Goal: Information Seeking & Learning: Learn about a topic

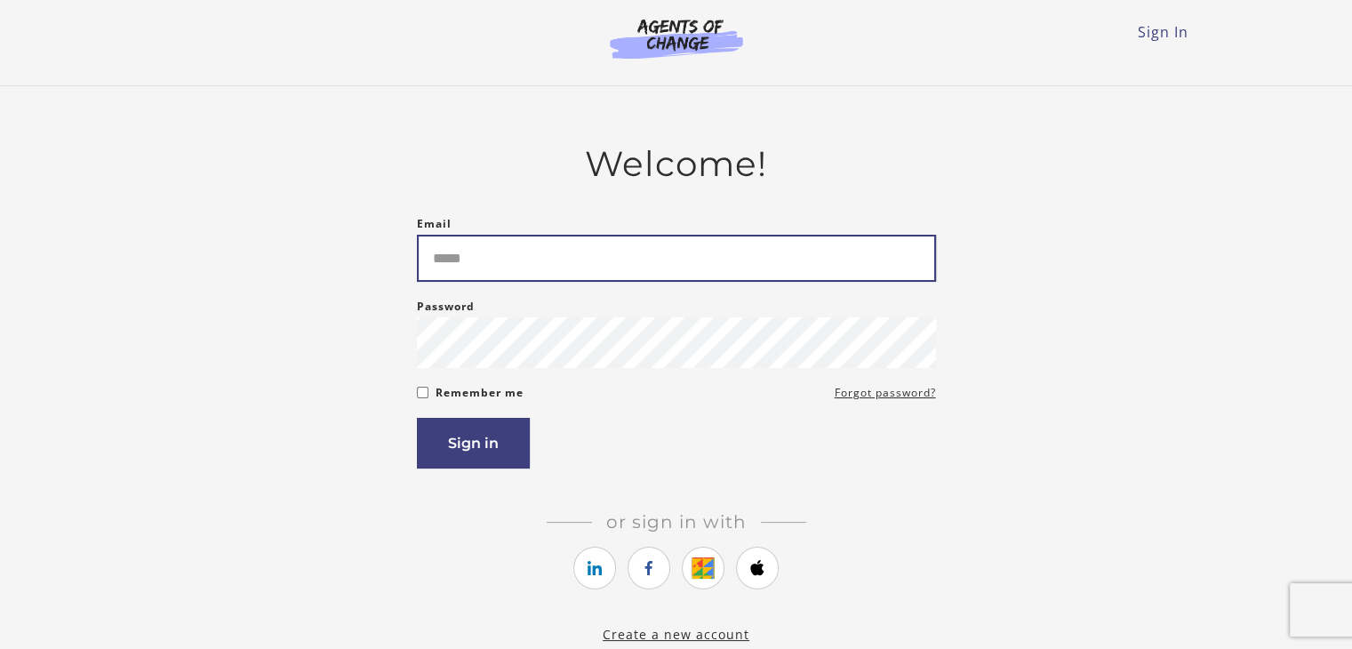
click at [453, 266] on input "Email" at bounding box center [676, 258] width 519 height 47
type input "**********"
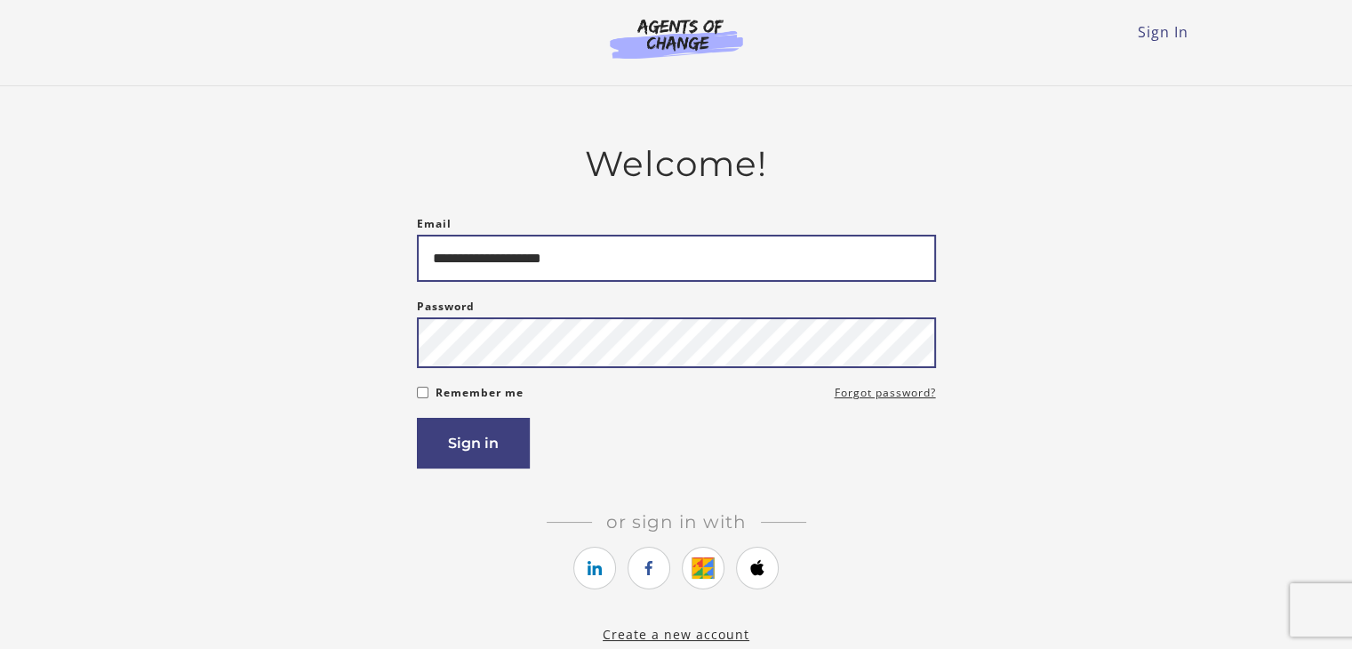
click at [417, 418] on button "Sign in" at bounding box center [473, 443] width 113 height 51
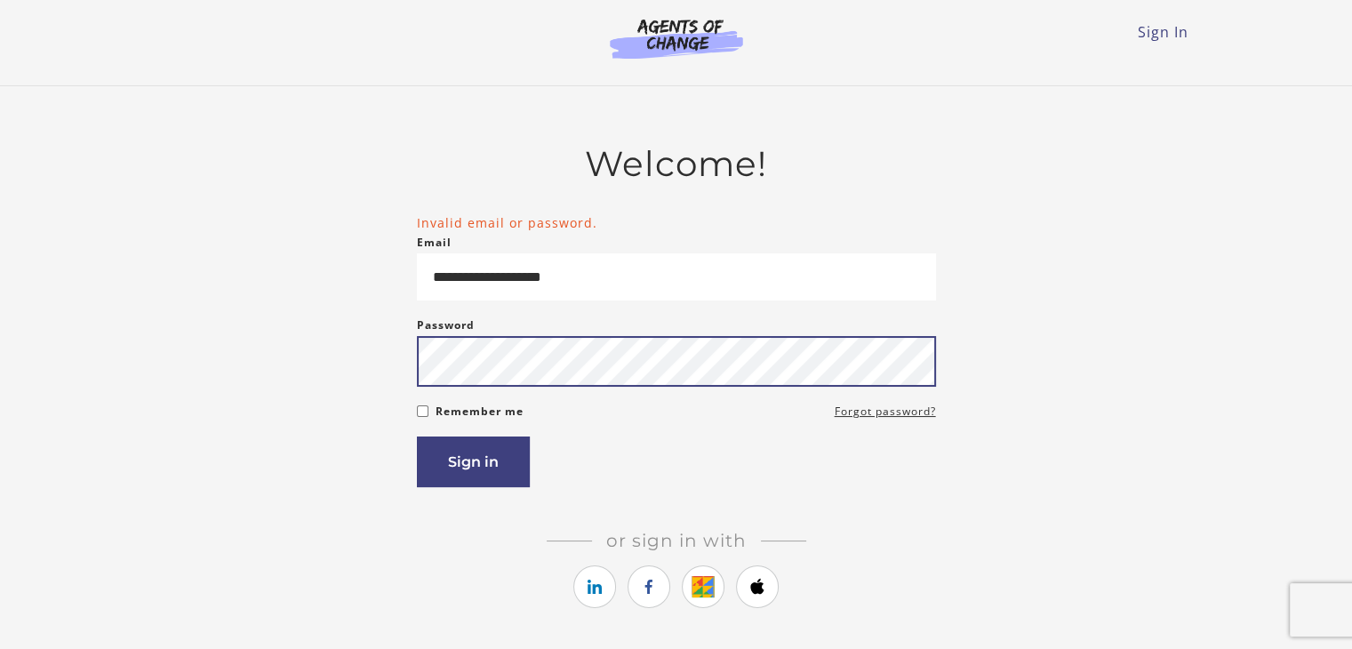
click at [417, 437] on button "Sign in" at bounding box center [473, 462] width 113 height 51
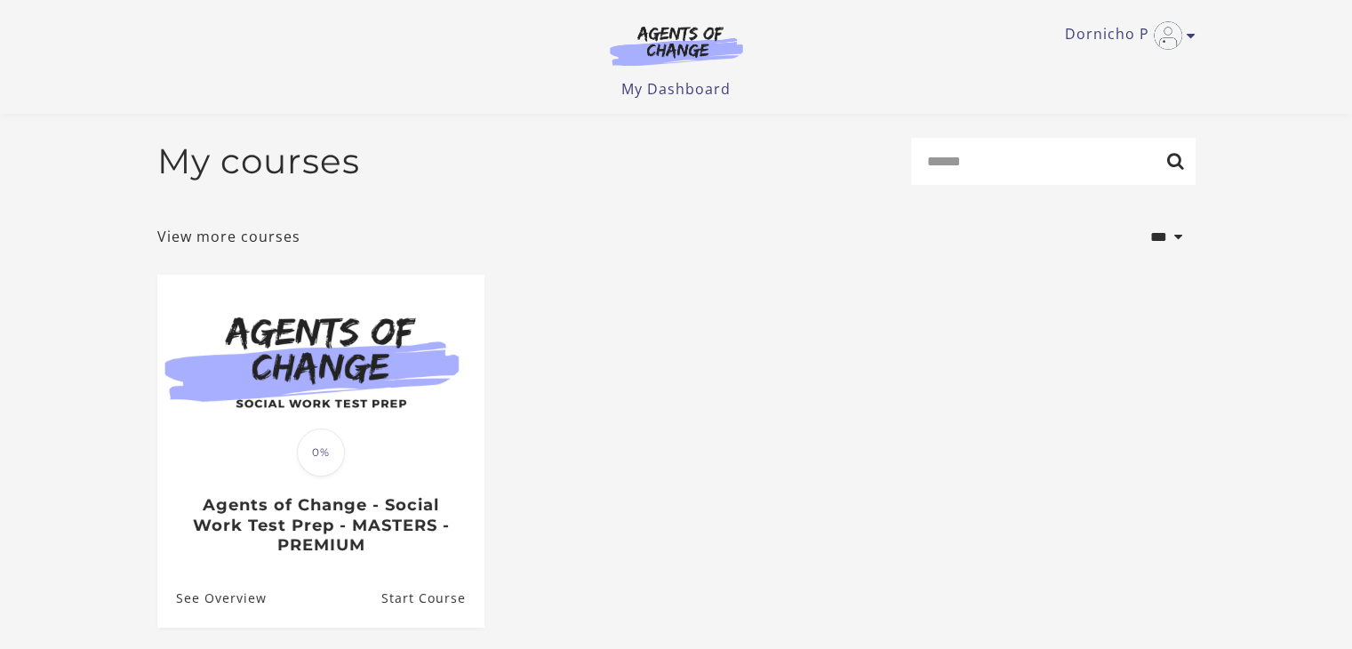
scroll to position [168, 0]
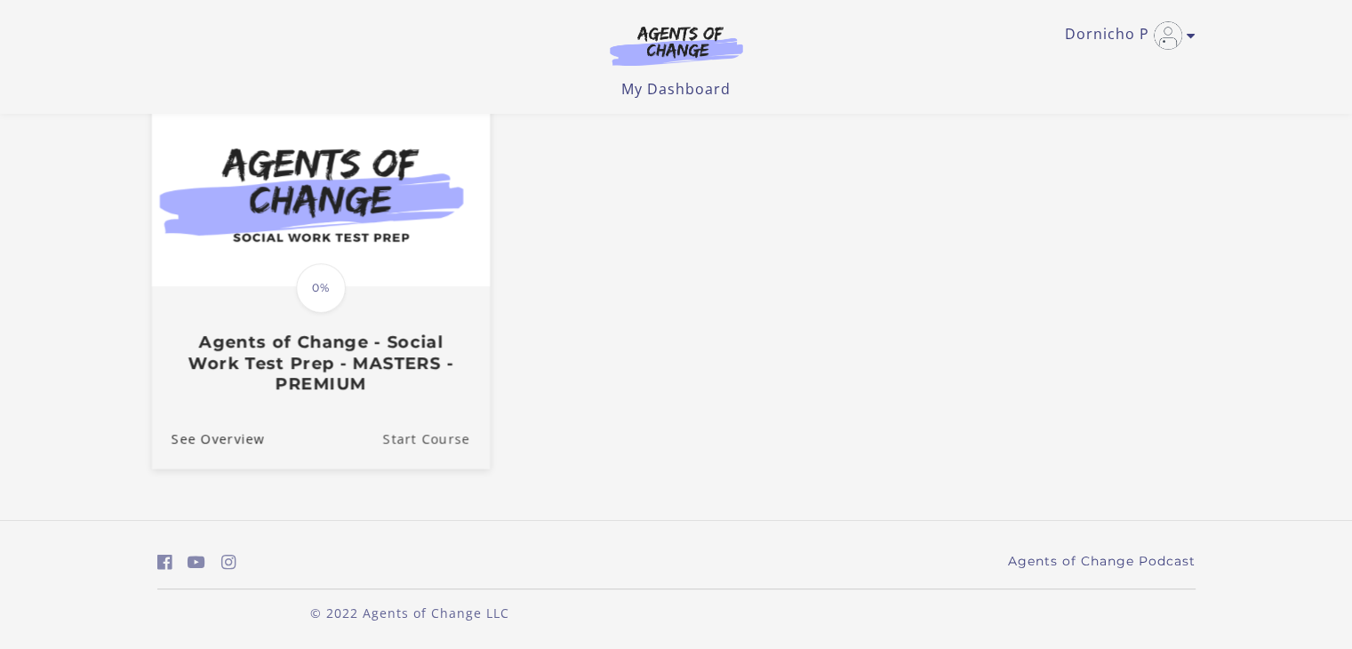
click at [424, 438] on link "Start Course" at bounding box center [435, 439] width 107 height 60
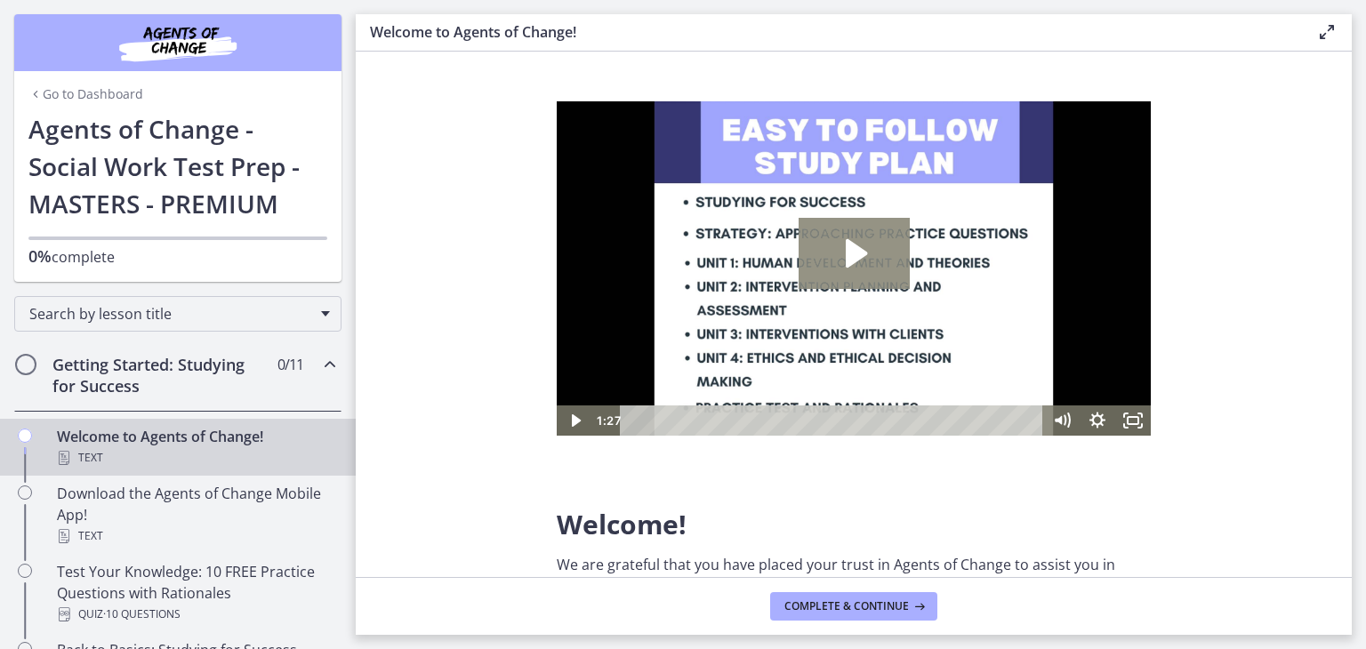
click at [852, 247] on icon "Play Video: c1o6hcmjueu5qasqsu00.mp4" at bounding box center [856, 253] width 21 height 28
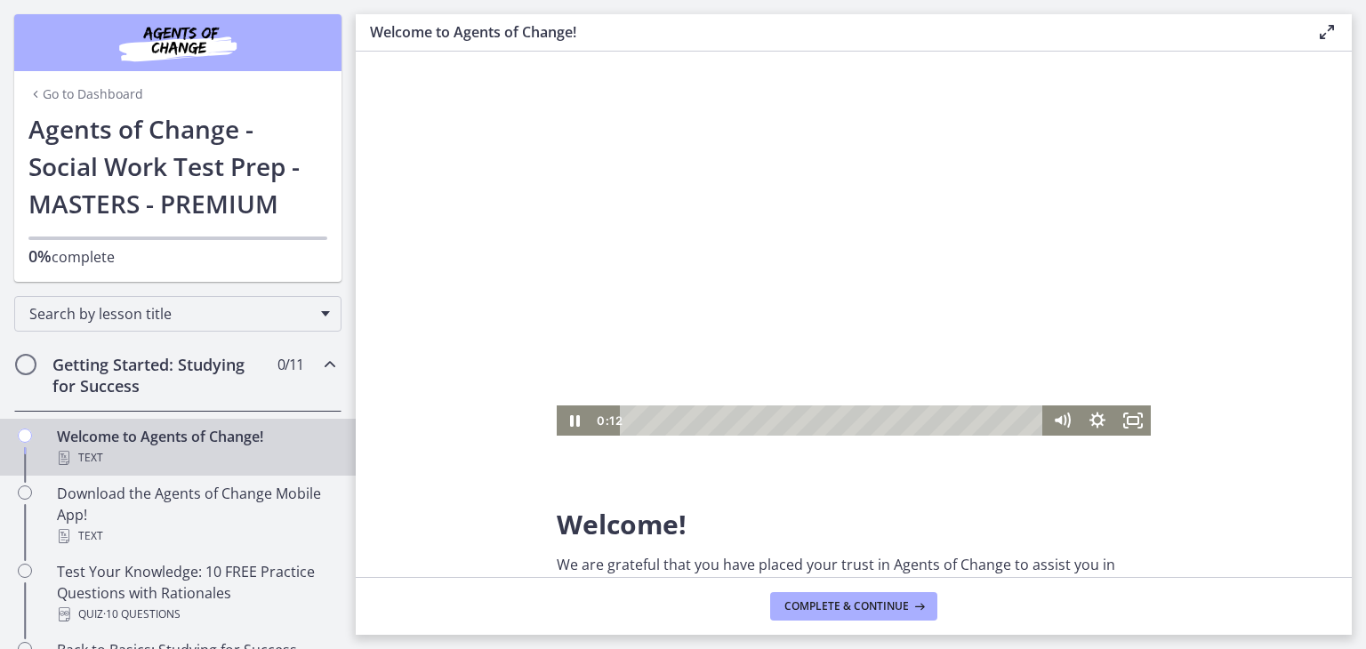
click at [897, 514] on p "Welcome!" at bounding box center [854, 527] width 594 height 26
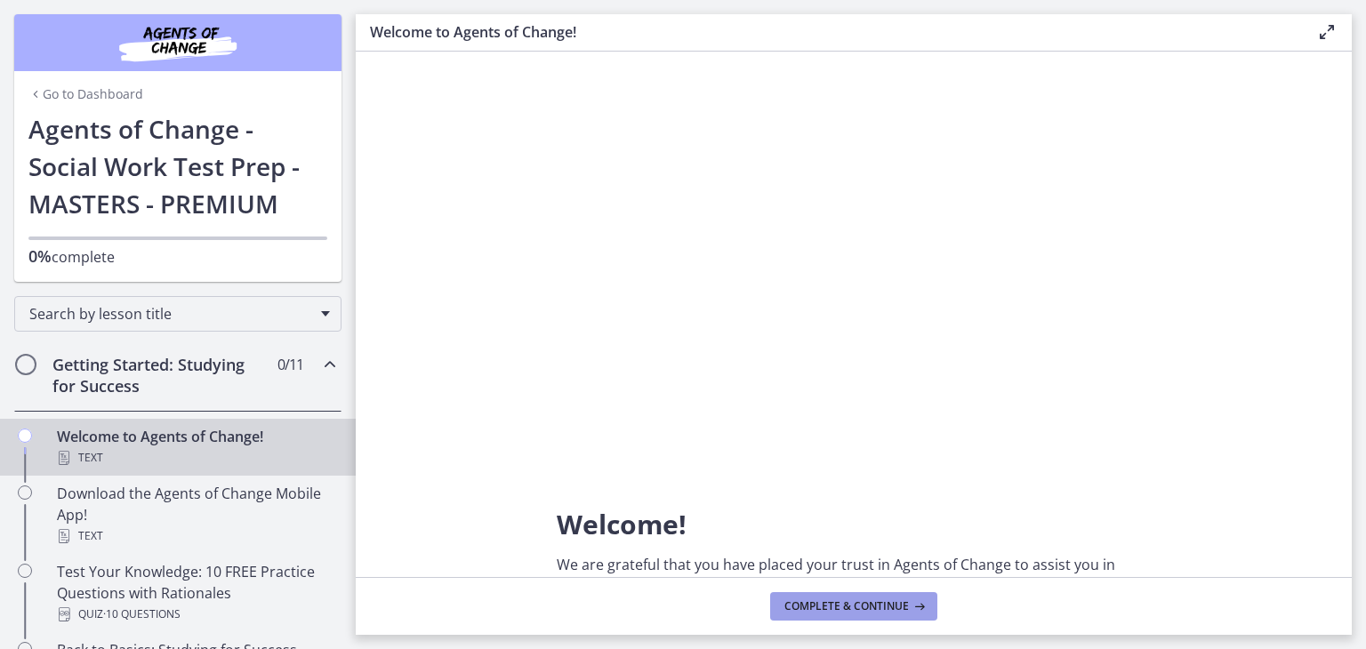
click at [878, 606] on span "Complete & continue" at bounding box center [846, 606] width 124 height 14
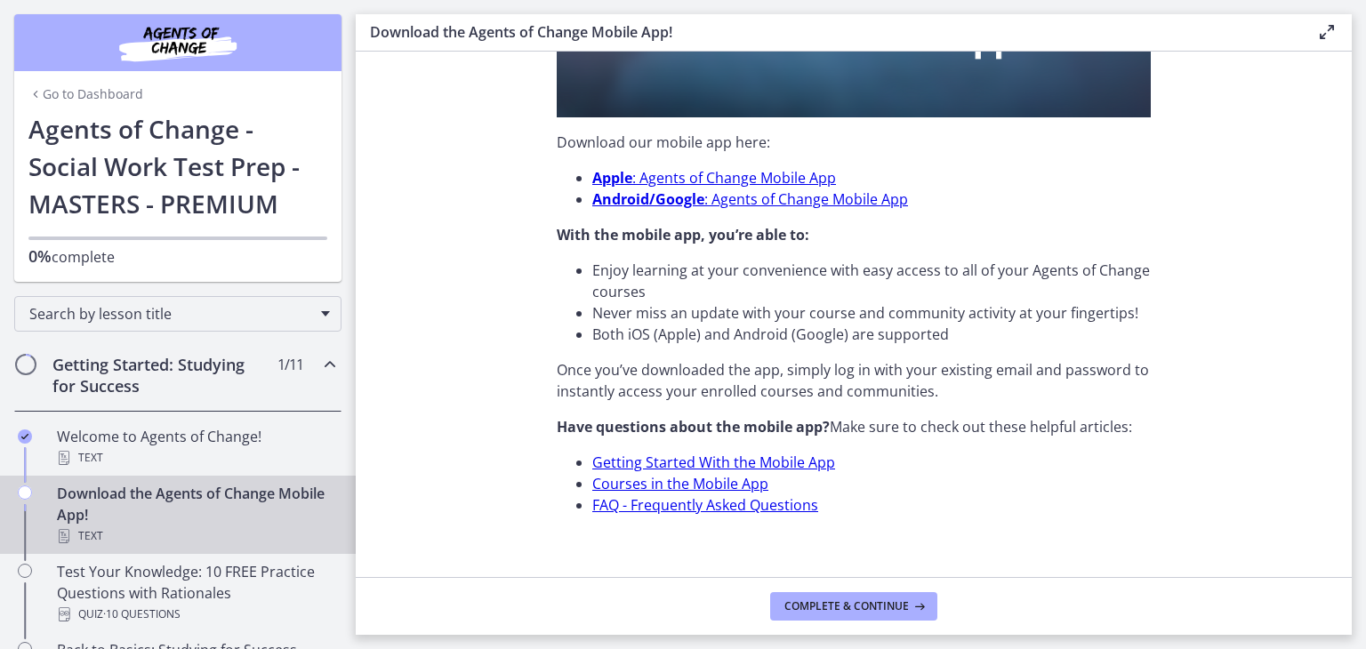
scroll to position [544, 0]
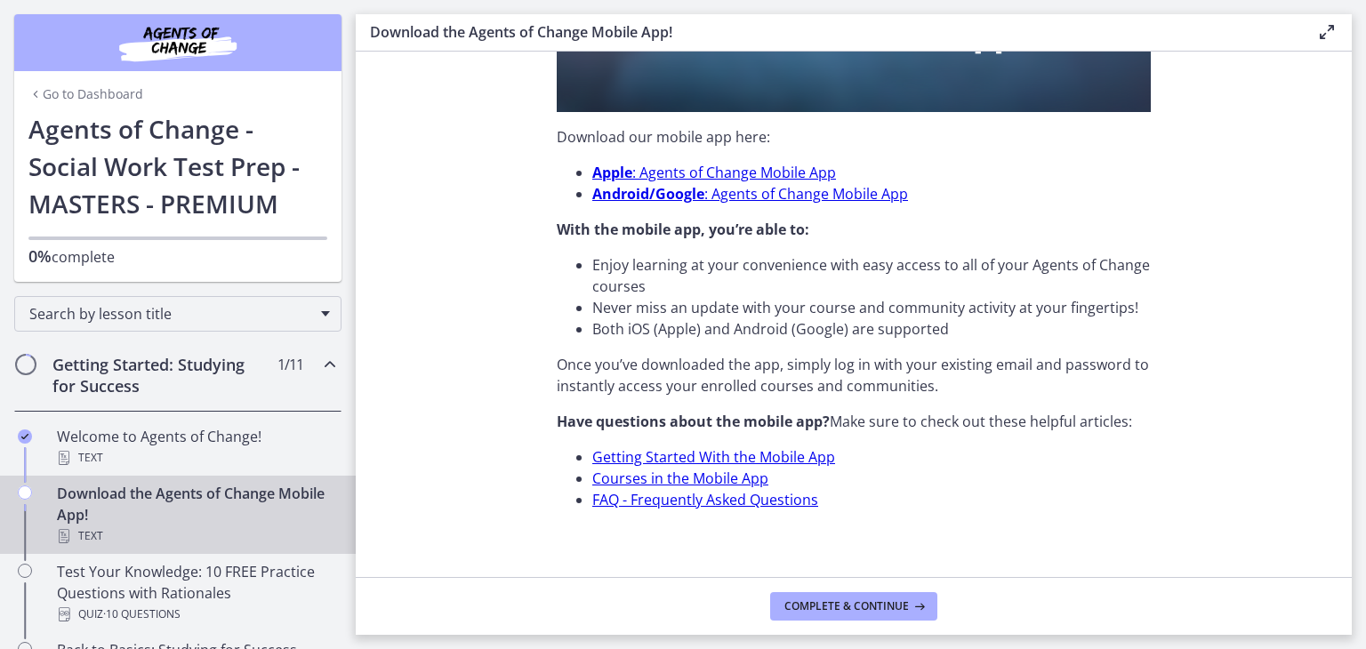
drag, startPoint x: 1127, startPoint y: 433, endPoint x: 1151, endPoint y: 413, distance: 31.5
click at [1151, 413] on section "Did you know that Agents of Change has a mobile app for both Apple and Android …" at bounding box center [854, 314] width 996 height 525
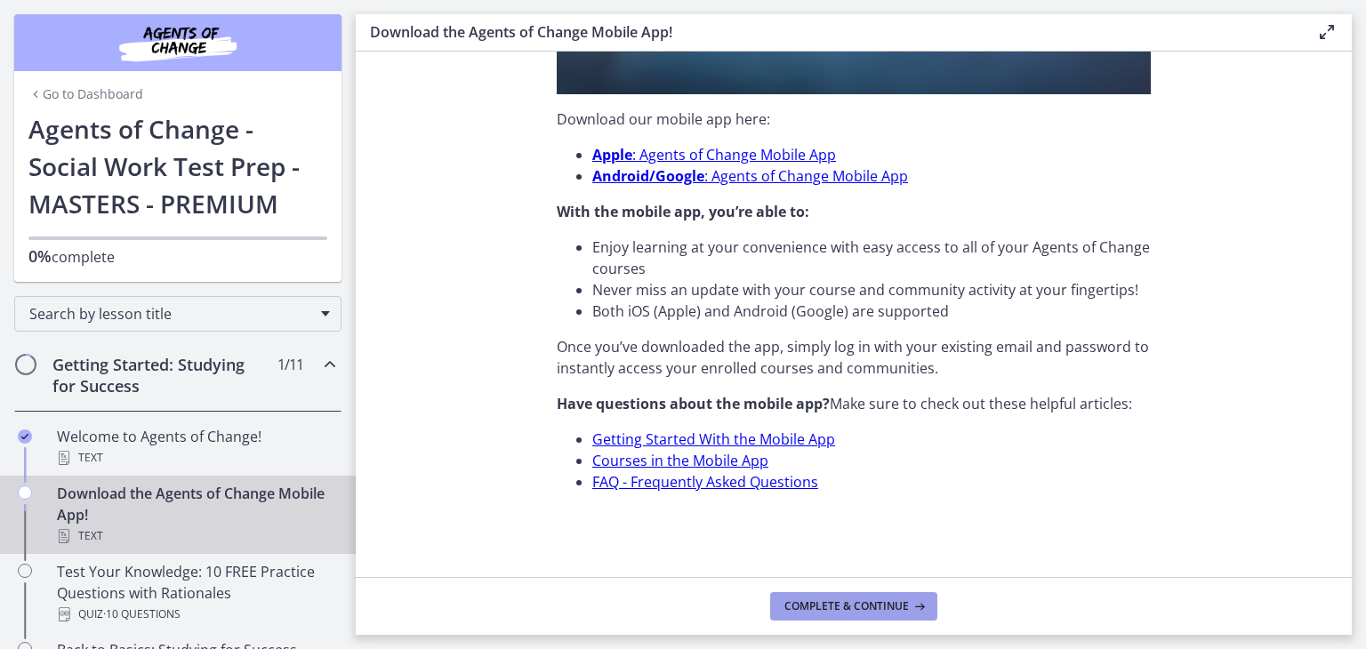
click at [899, 605] on span "Complete & continue" at bounding box center [846, 606] width 124 height 14
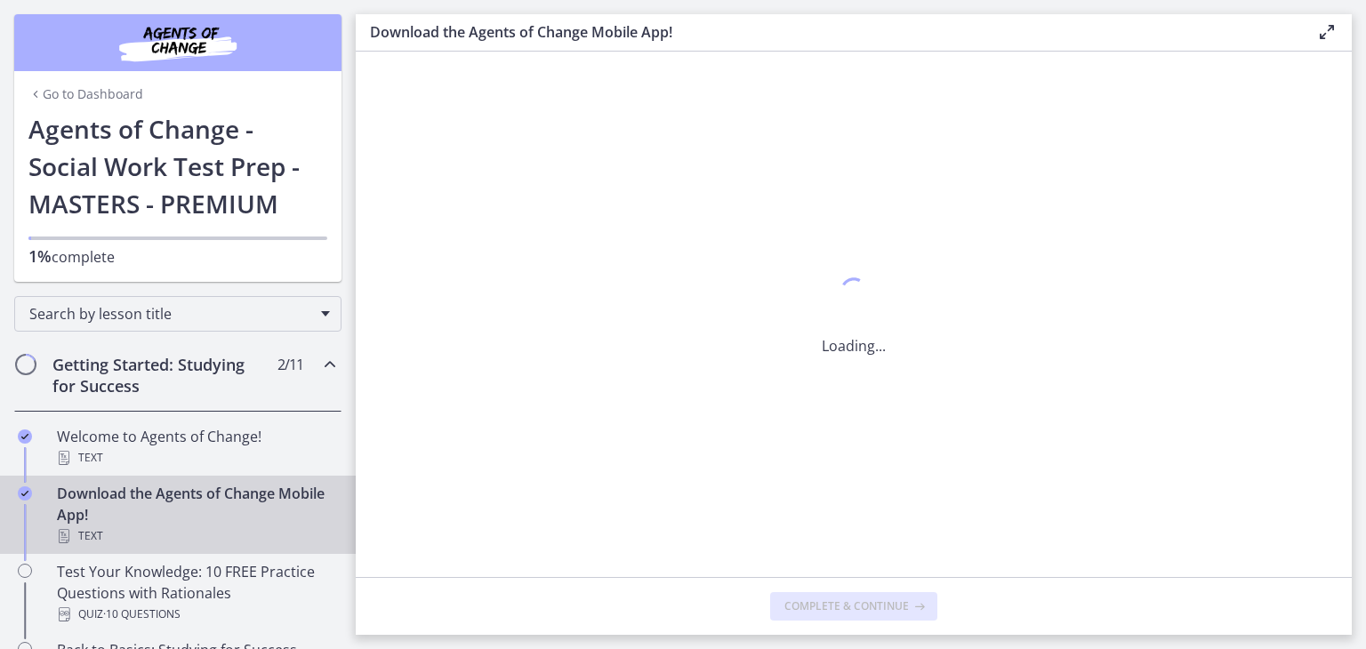
scroll to position [0, 0]
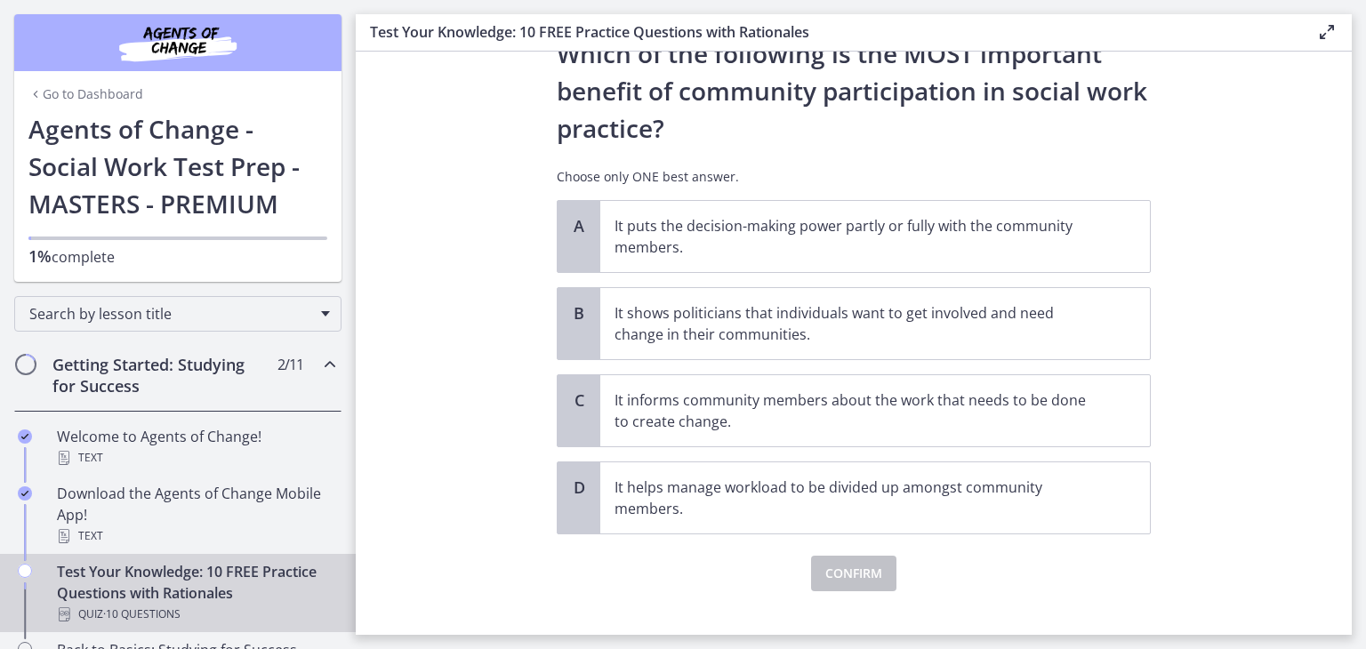
scroll to position [100, 0]
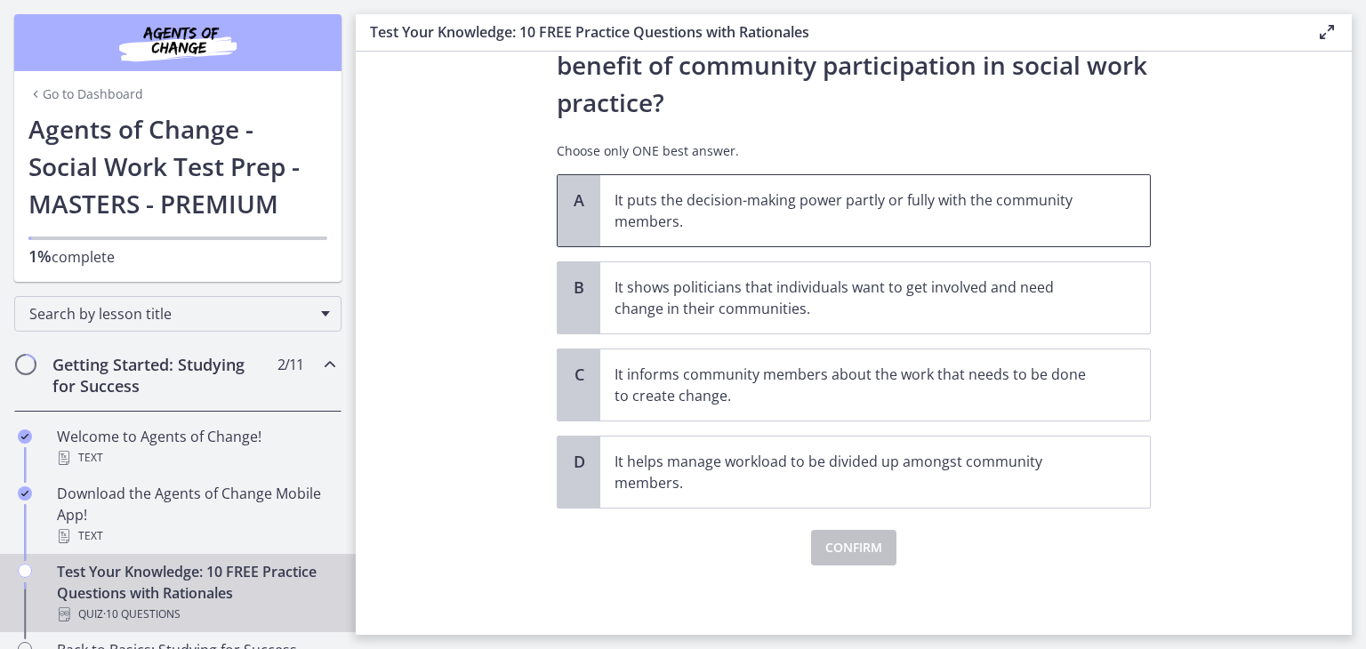
click at [566, 237] on div "A" at bounding box center [578, 210] width 43 height 71
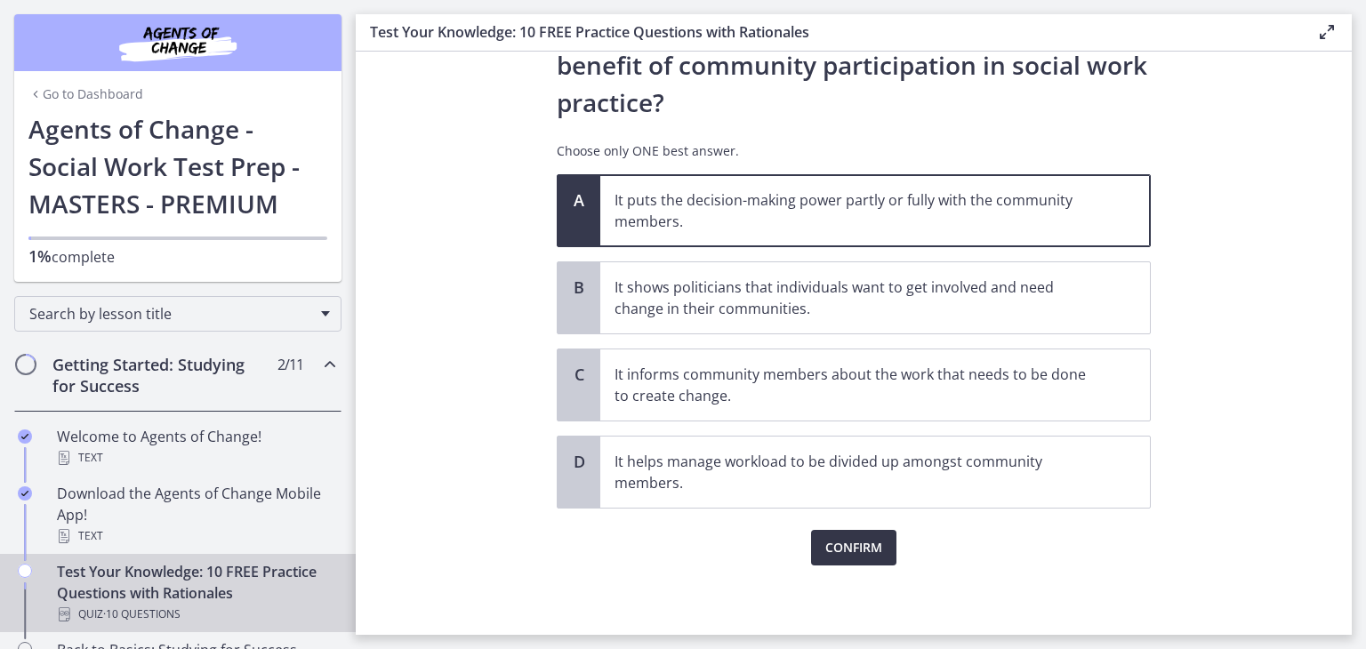
click at [820, 560] on button "Confirm" at bounding box center [853, 548] width 85 height 36
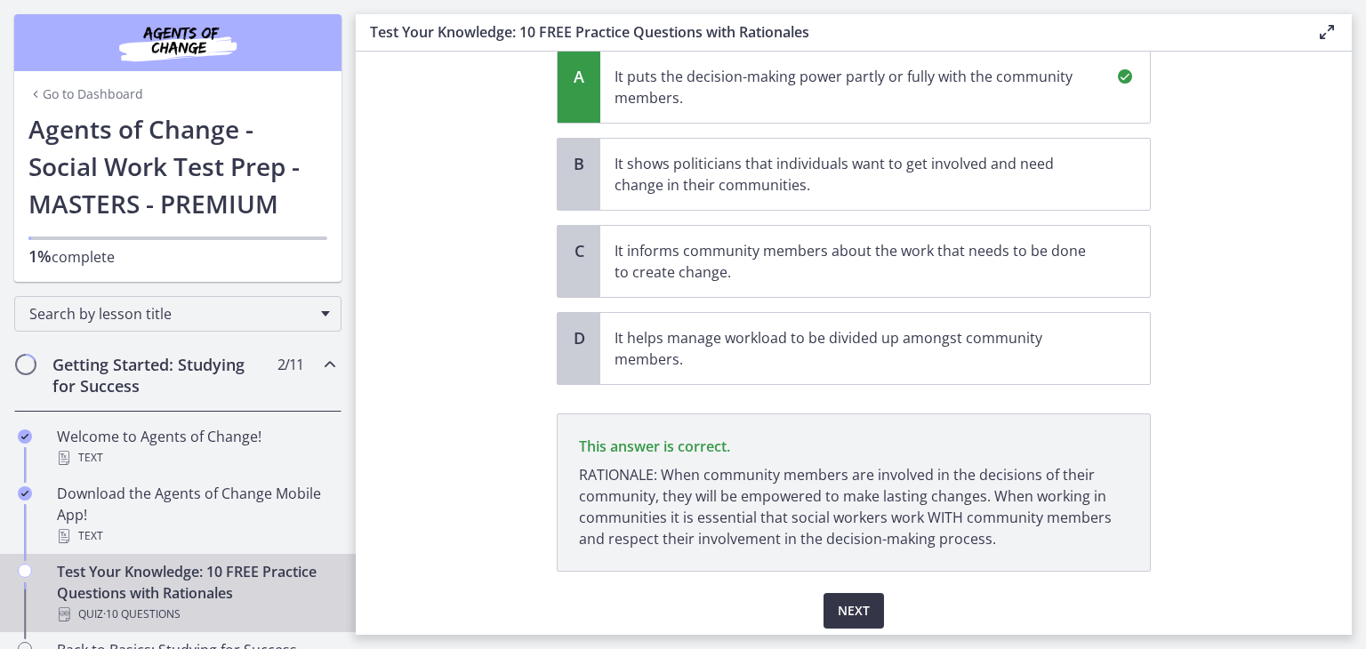
scroll to position [286, 0]
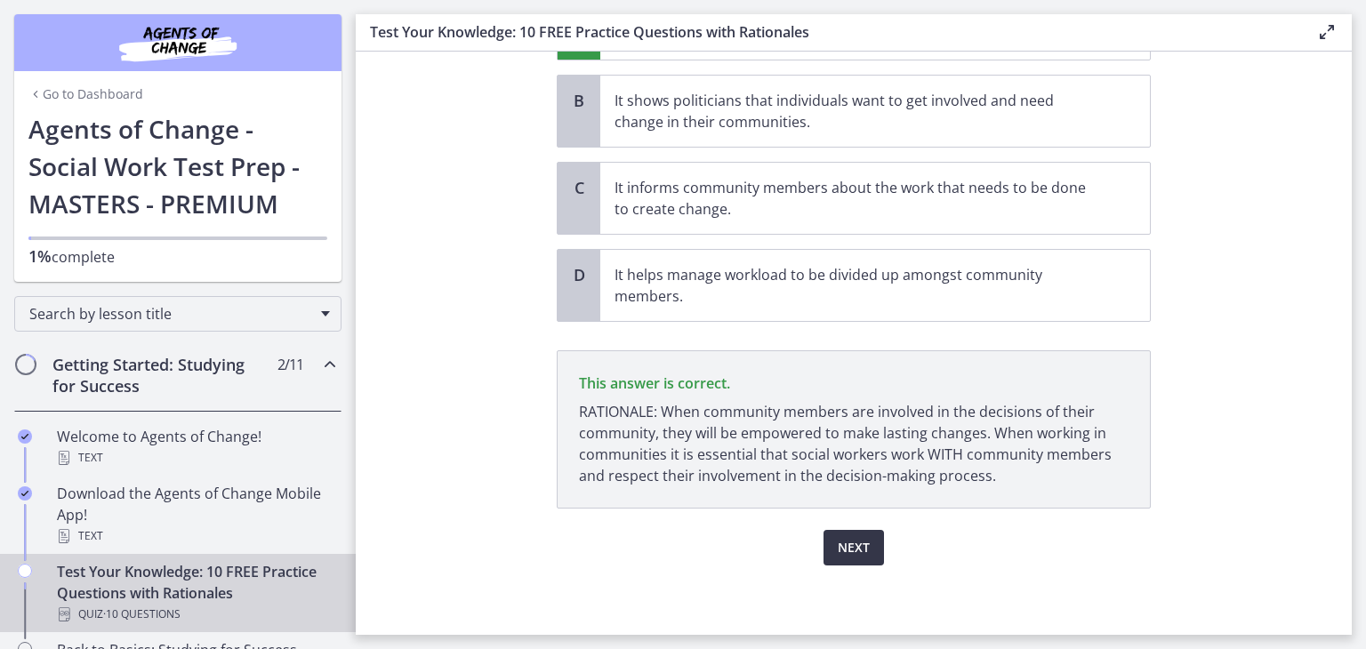
click at [837, 548] on span "Next" at bounding box center [853, 547] width 32 height 21
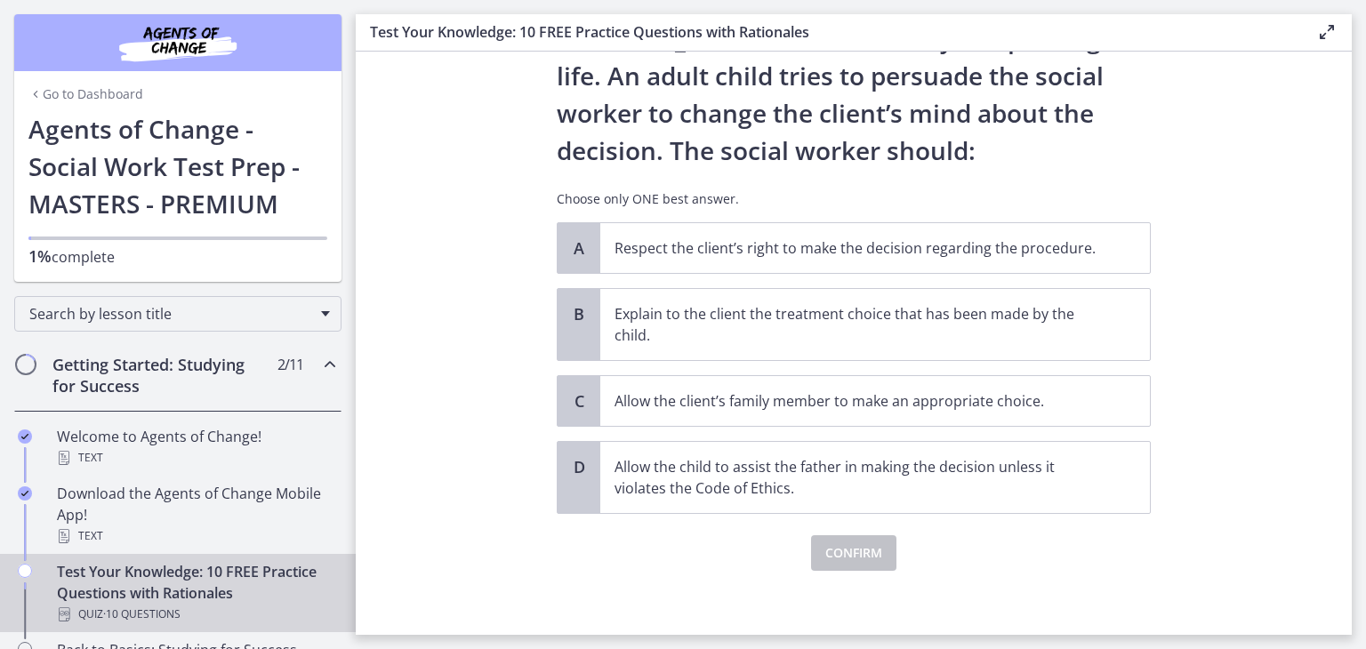
scroll to position [206, 0]
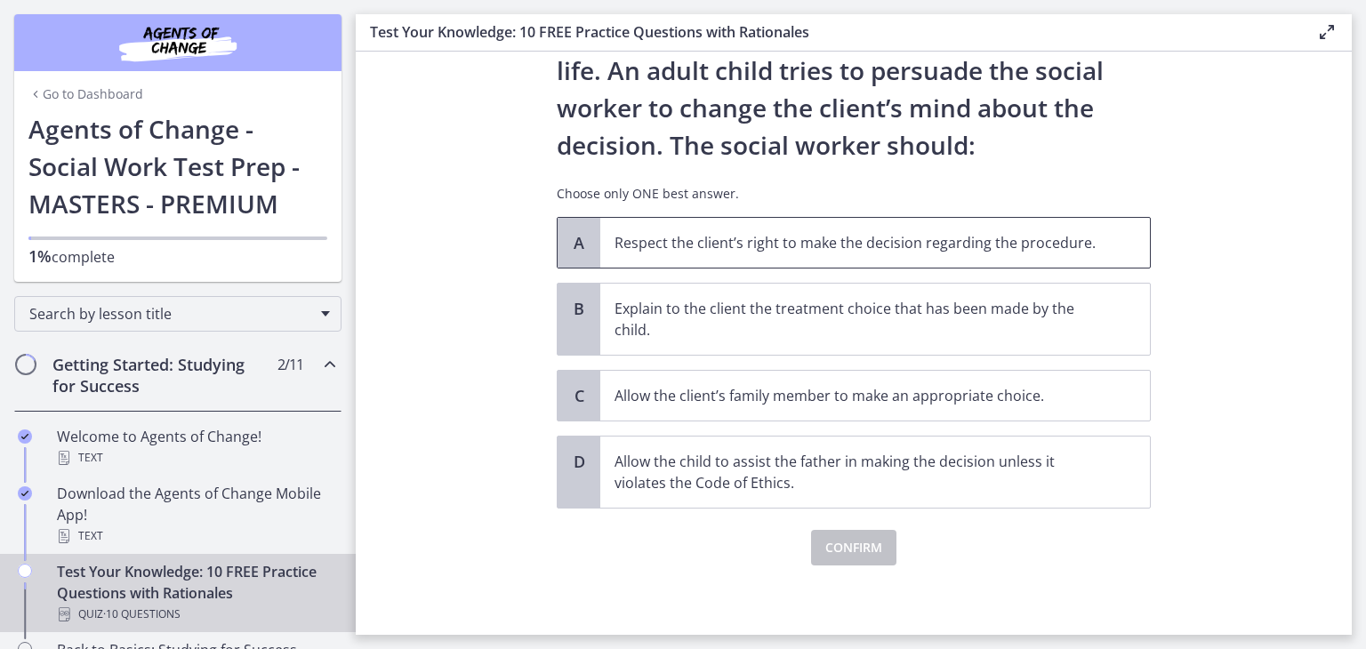
click at [653, 244] on p "Respect the client’s right to make the decision regarding the procedure." at bounding box center [856, 242] width 485 height 21
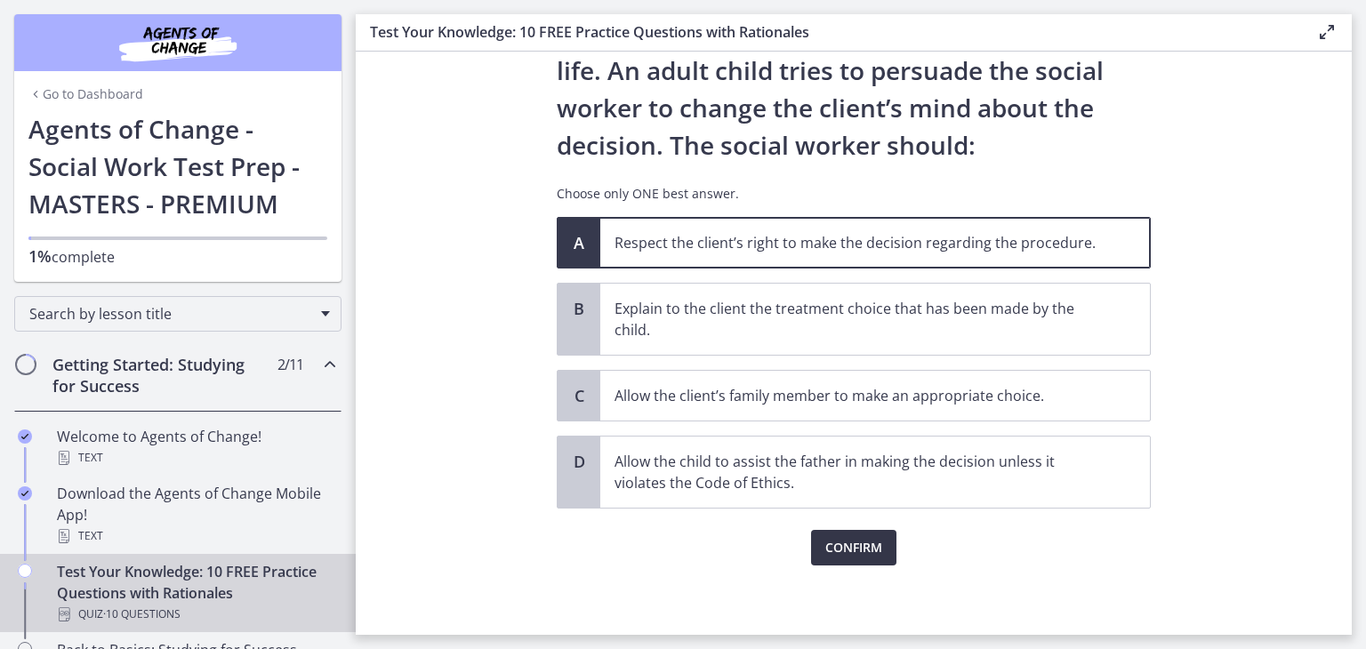
click at [829, 561] on button "Confirm" at bounding box center [853, 548] width 85 height 36
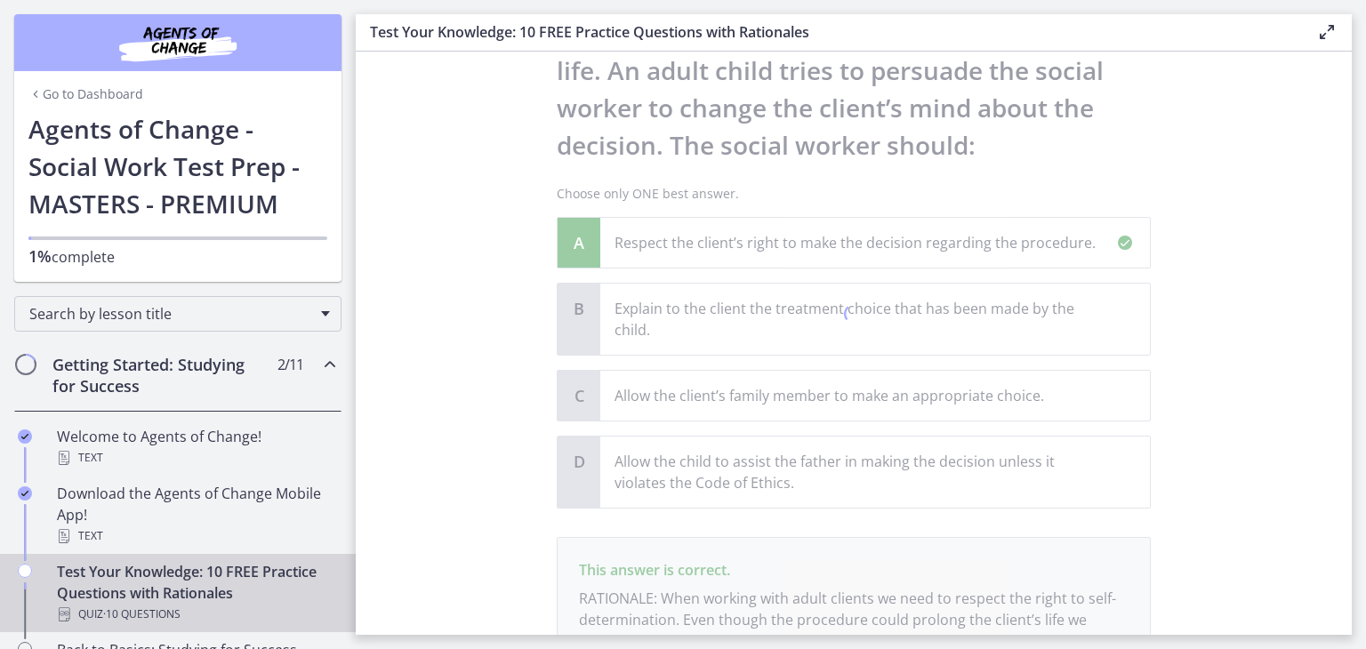
scroll to position [393, 0]
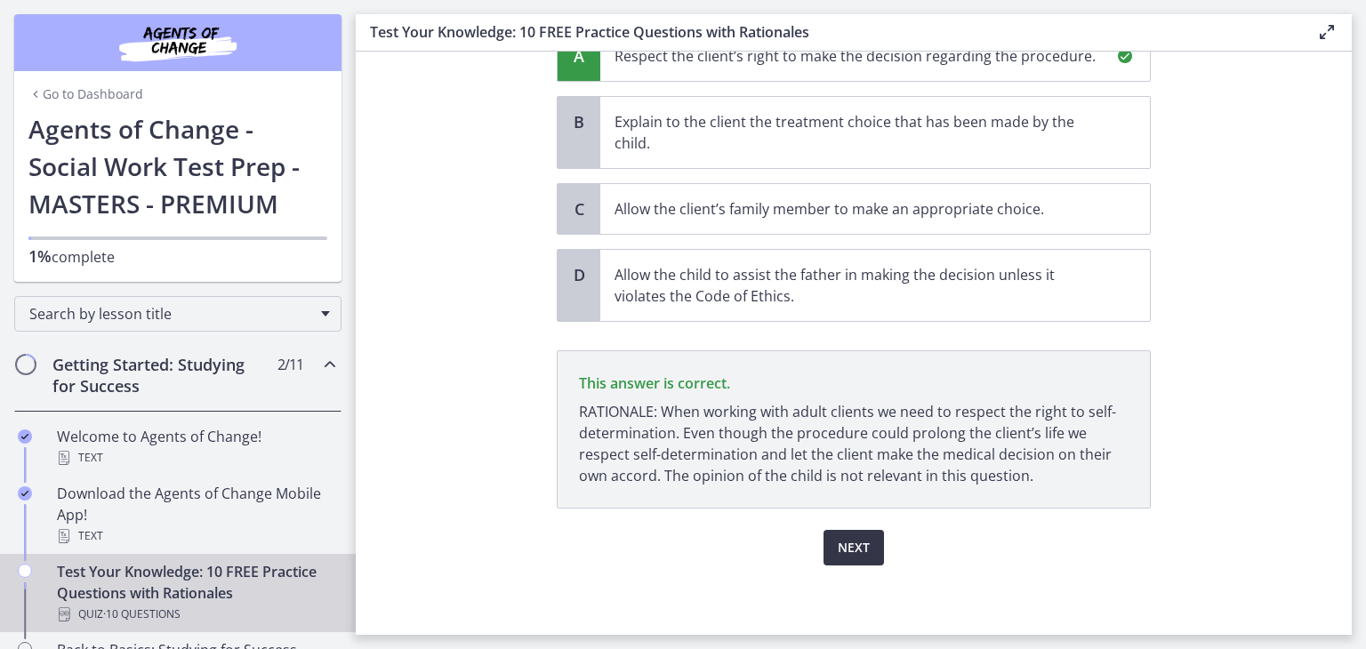
click at [839, 562] on button "Next" at bounding box center [853, 548] width 60 height 36
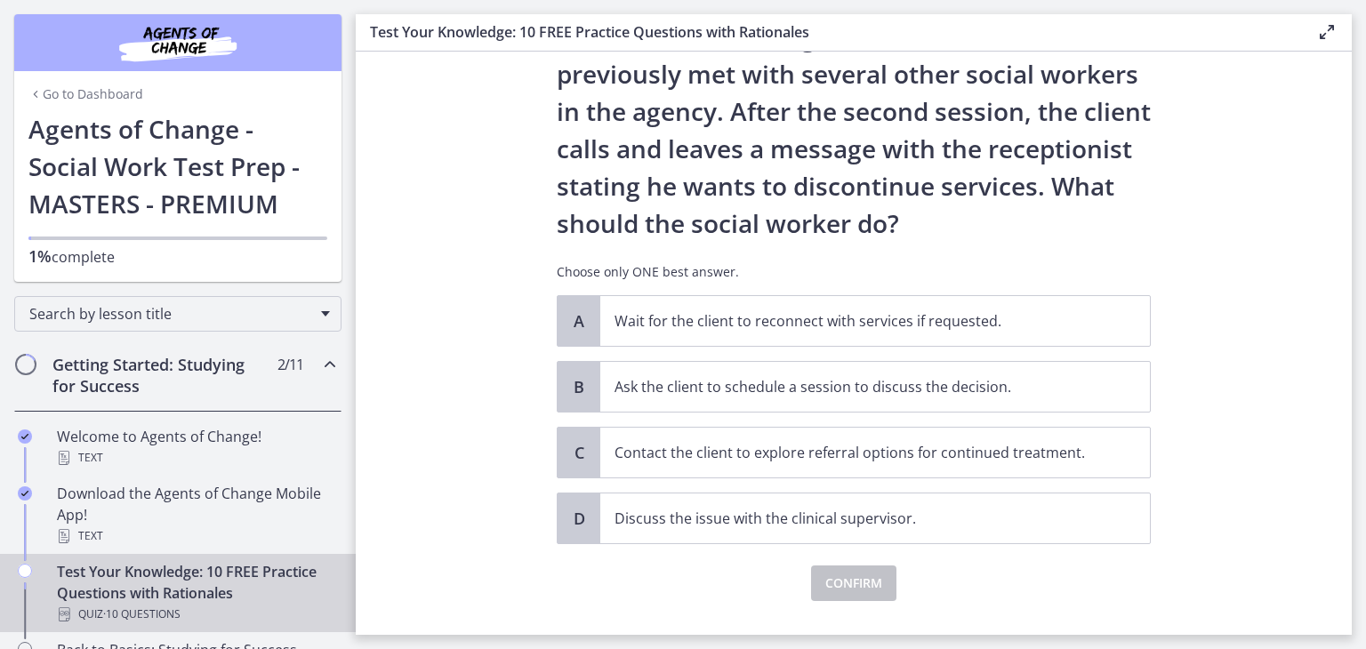
scroll to position [132, 0]
